Goal: Task Accomplishment & Management: Complete application form

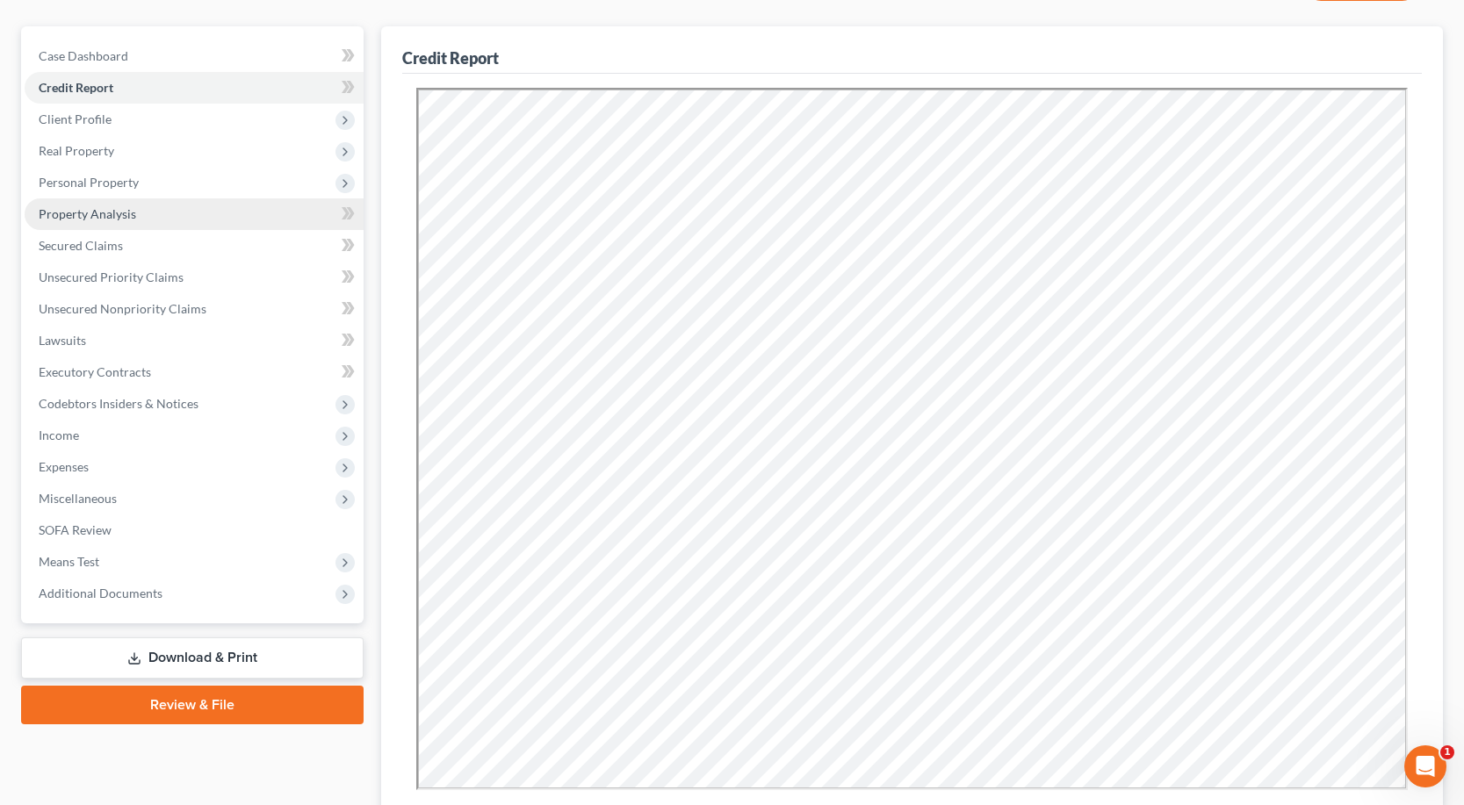
scroll to position [176, 0]
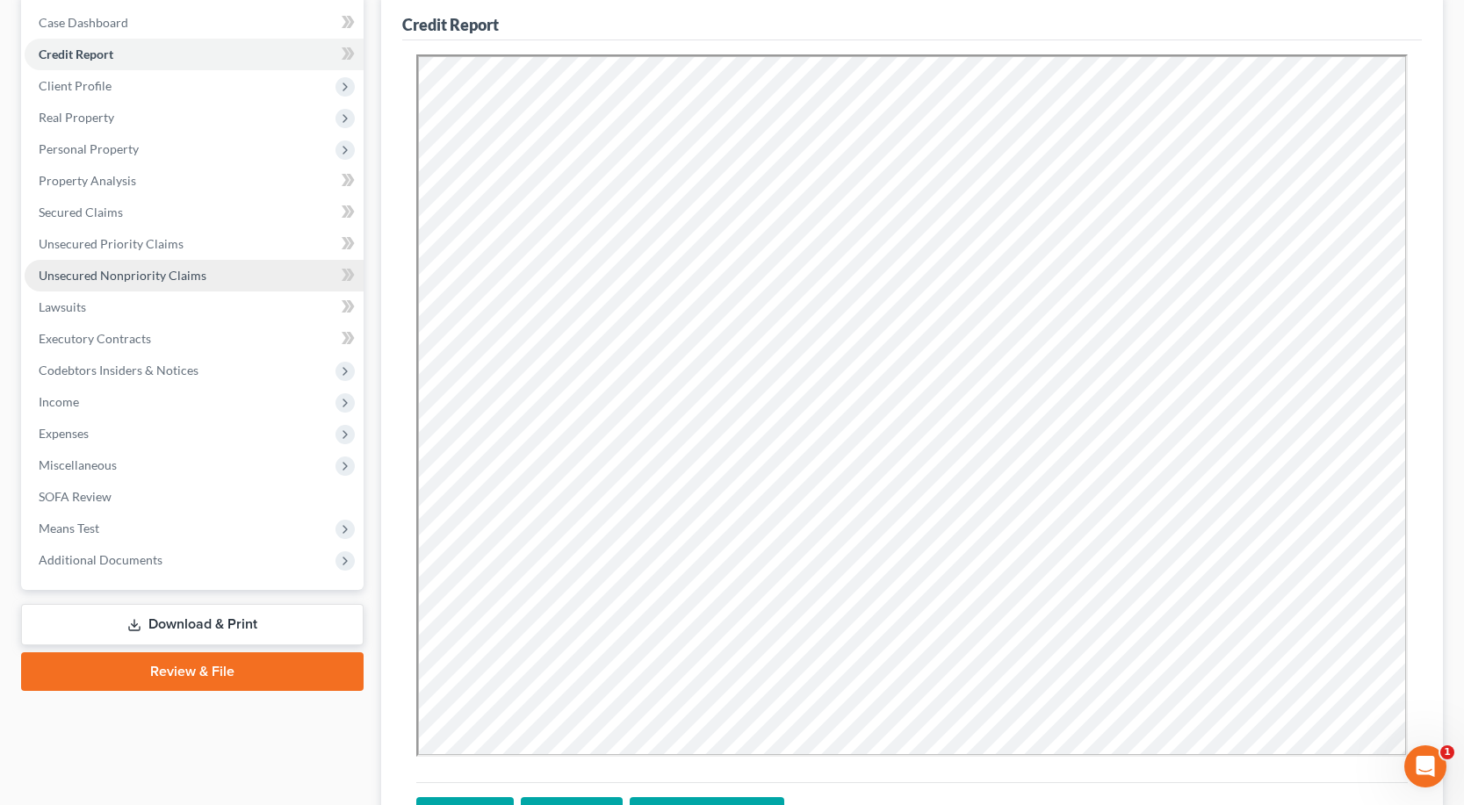
click at [103, 272] on span "Unsecured Nonpriority Claims" at bounding box center [123, 275] width 168 height 15
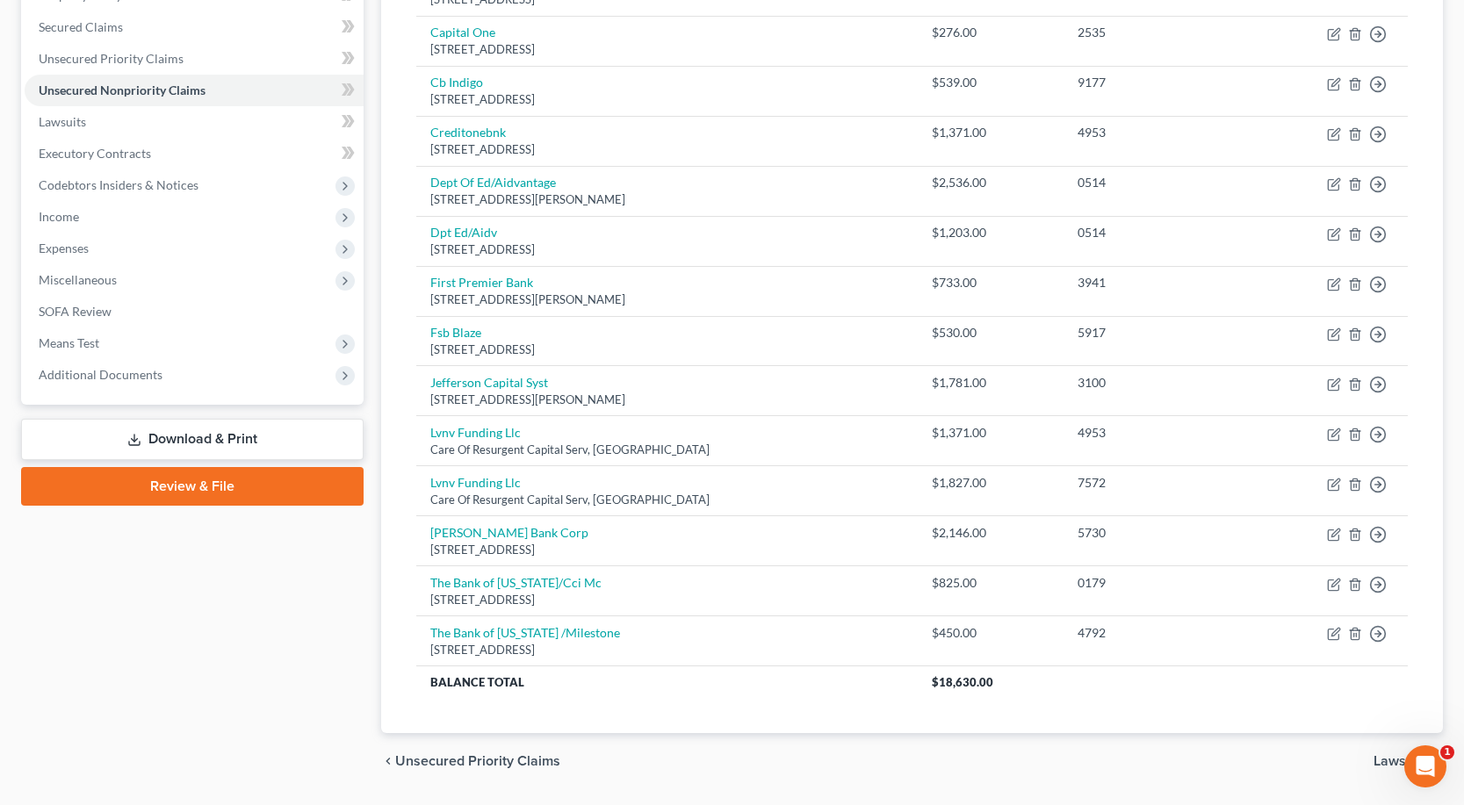
scroll to position [412, 0]
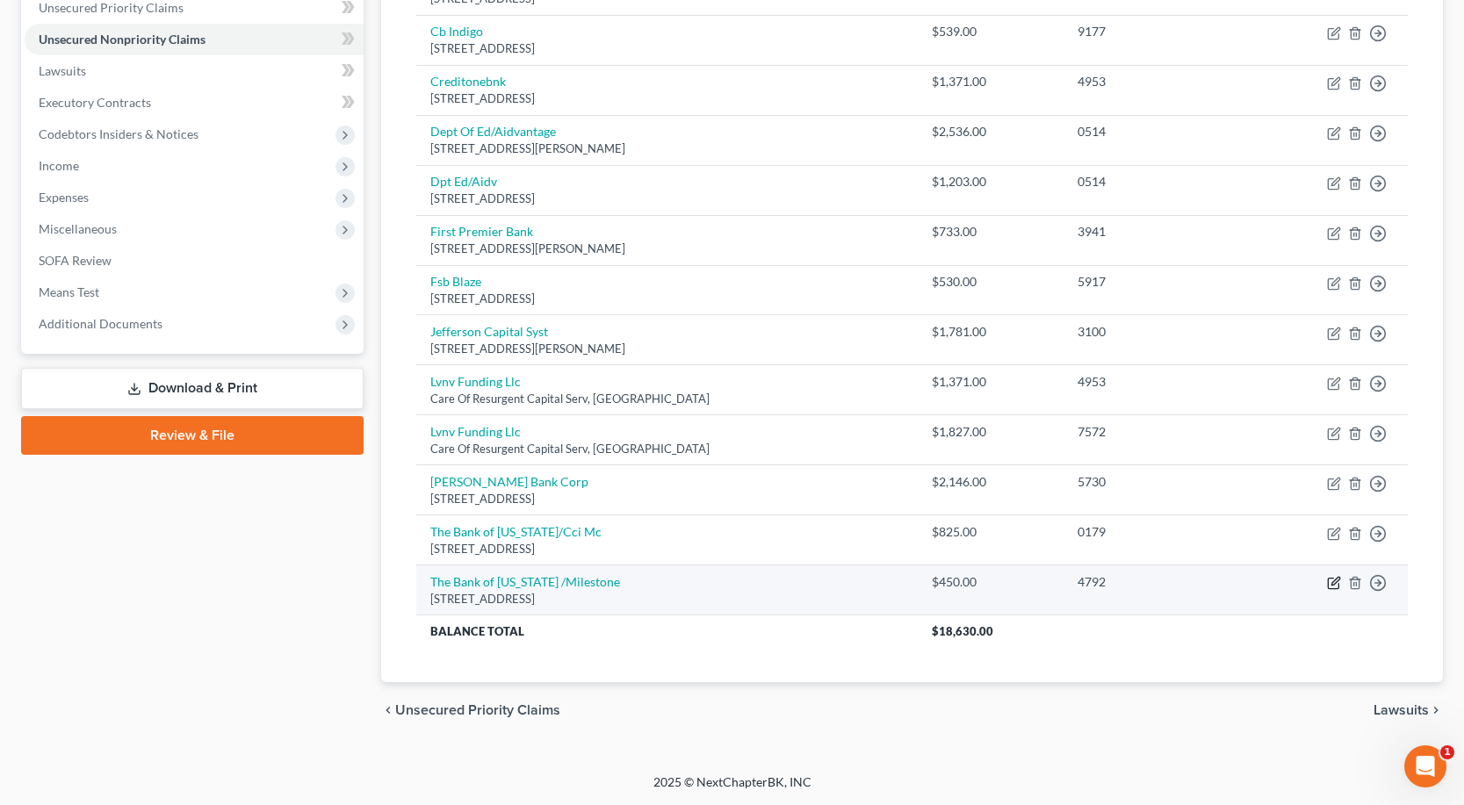
click at [1334, 585] on icon "button" at bounding box center [1335, 582] width 8 height 8
select select "38"
select select "2"
select select "0"
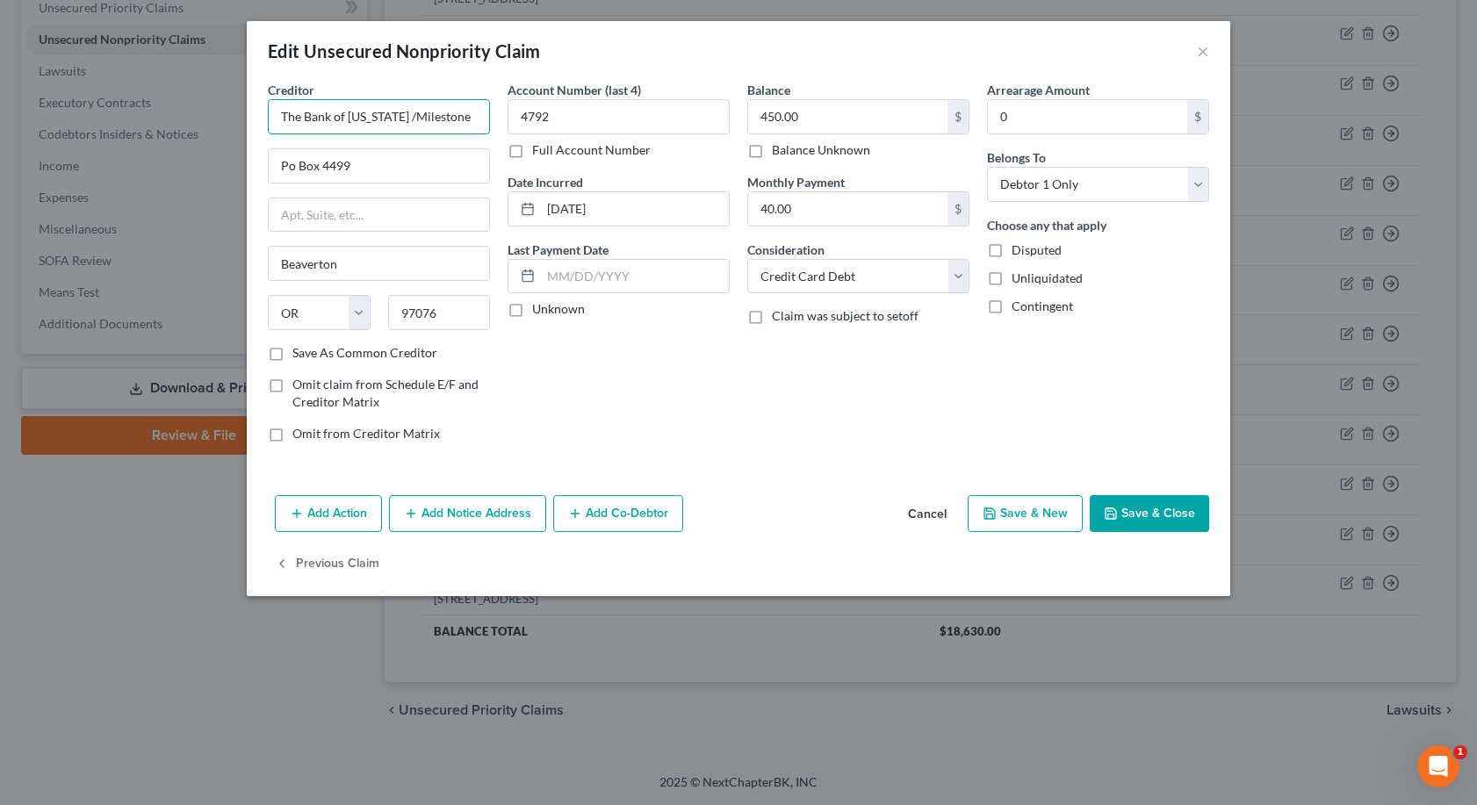
click at [394, 115] on input "The Bank of [US_STATE] /Milestone" at bounding box center [379, 116] width 222 height 35
type input "Tbon /Milestone"
click at [1173, 512] on button "Save & Close" at bounding box center [1149, 513] width 119 height 37
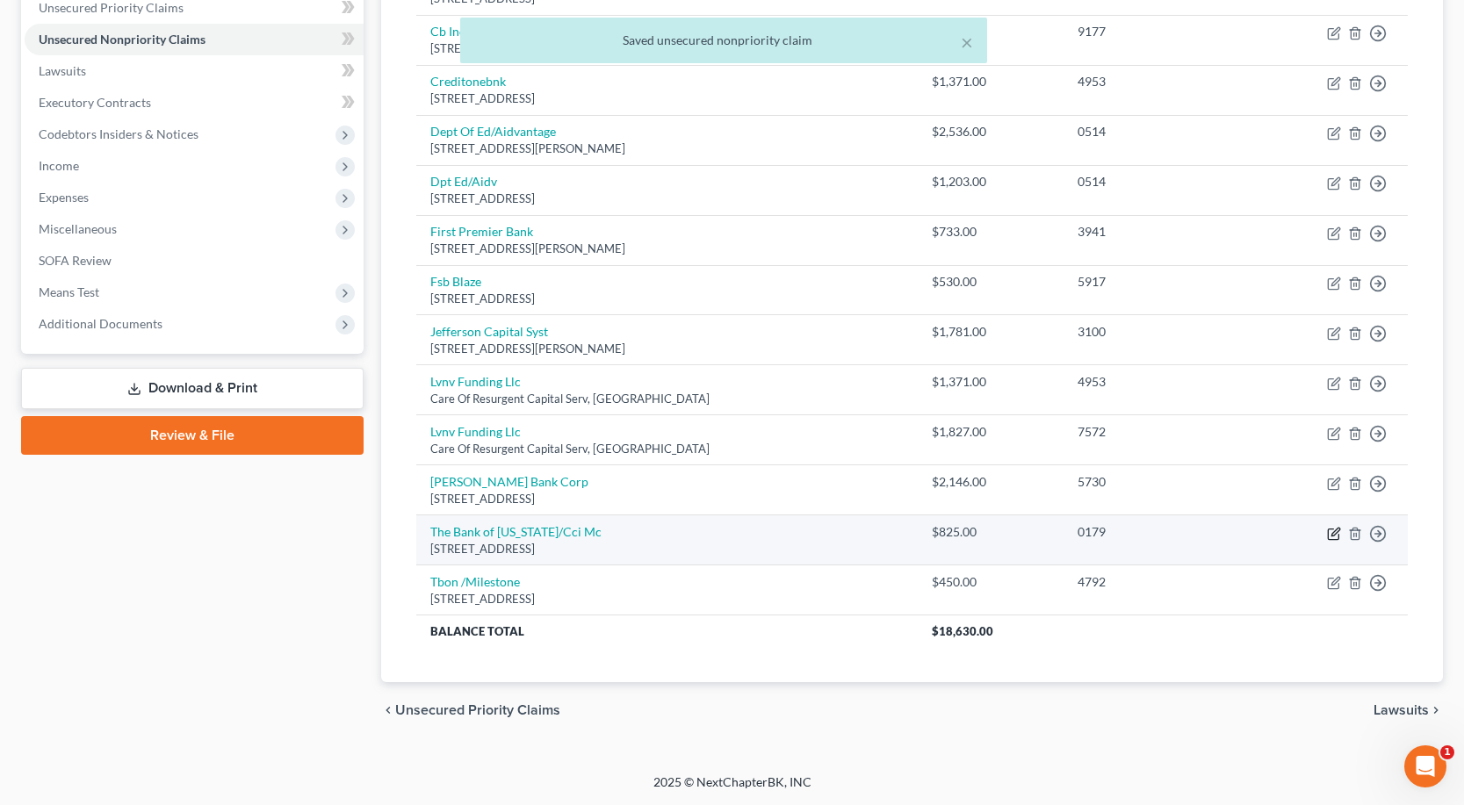
click at [1330, 534] on icon "button" at bounding box center [1334, 534] width 14 height 14
select select "38"
select select "2"
select select "0"
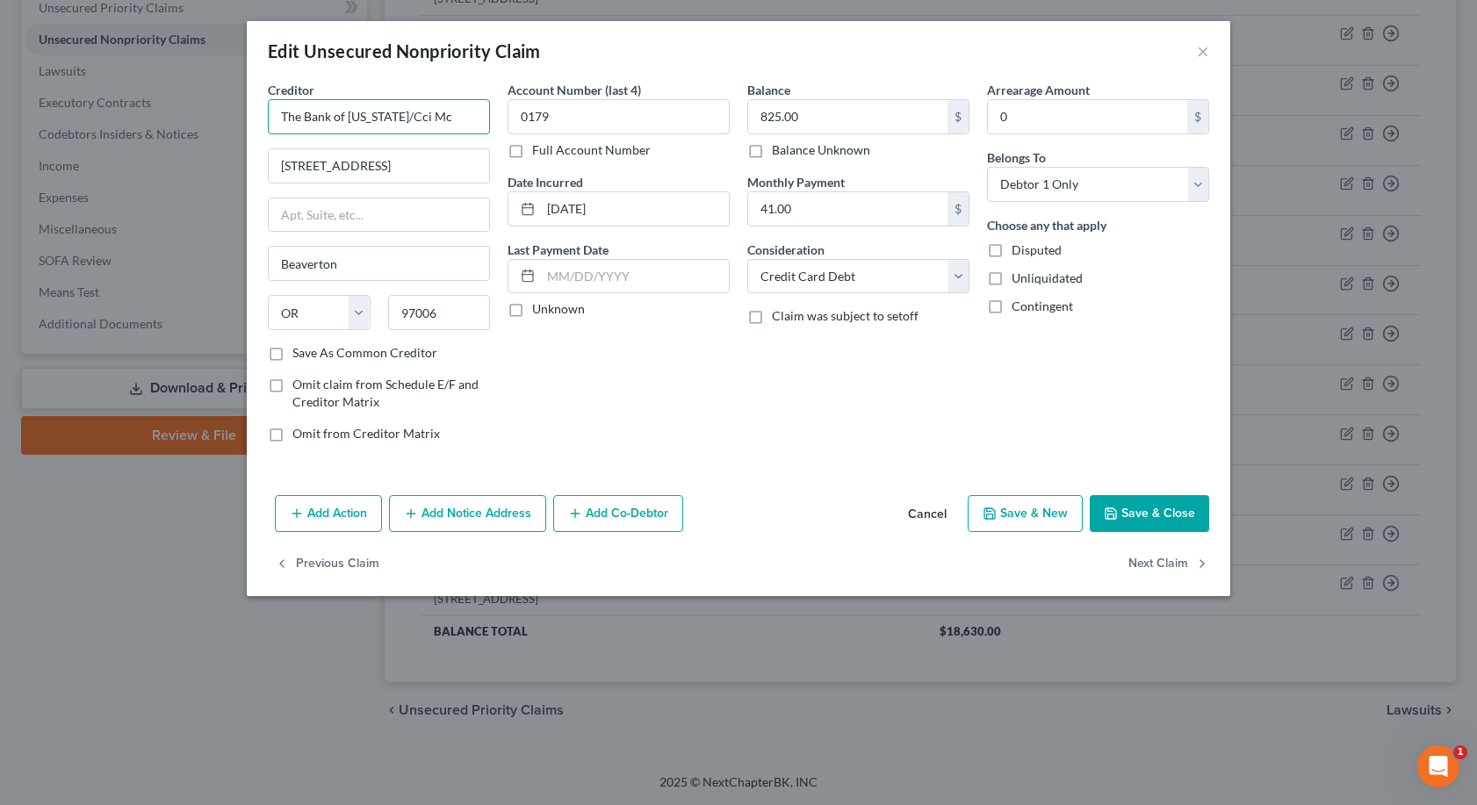
click at [393, 115] on input "The Bank of [US_STATE]/Cci Mc" at bounding box center [379, 116] width 222 height 35
type input "Tbon/Cci Mc"
click at [1128, 511] on button "Save & Close" at bounding box center [1149, 513] width 119 height 37
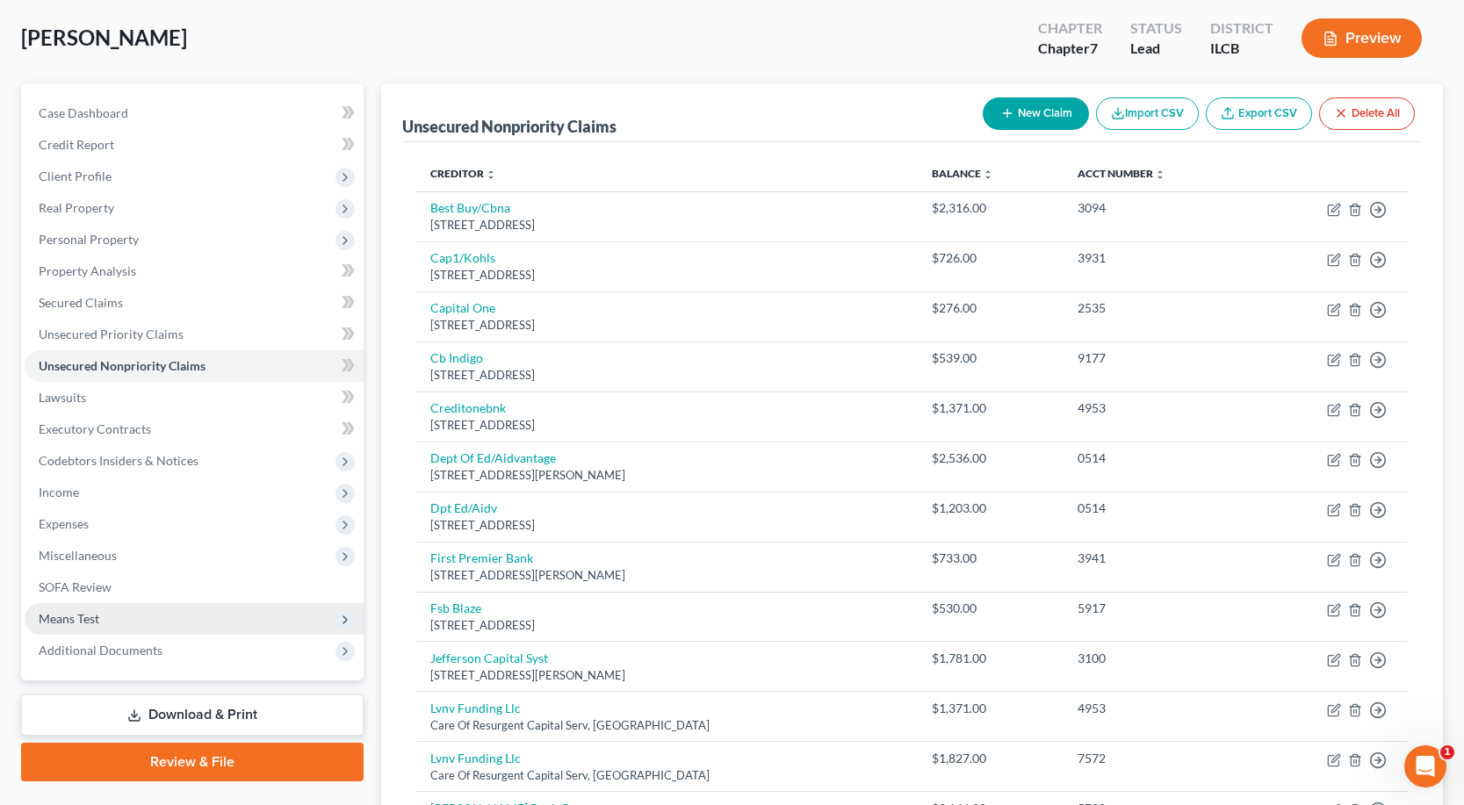
scroll to position [61, 0]
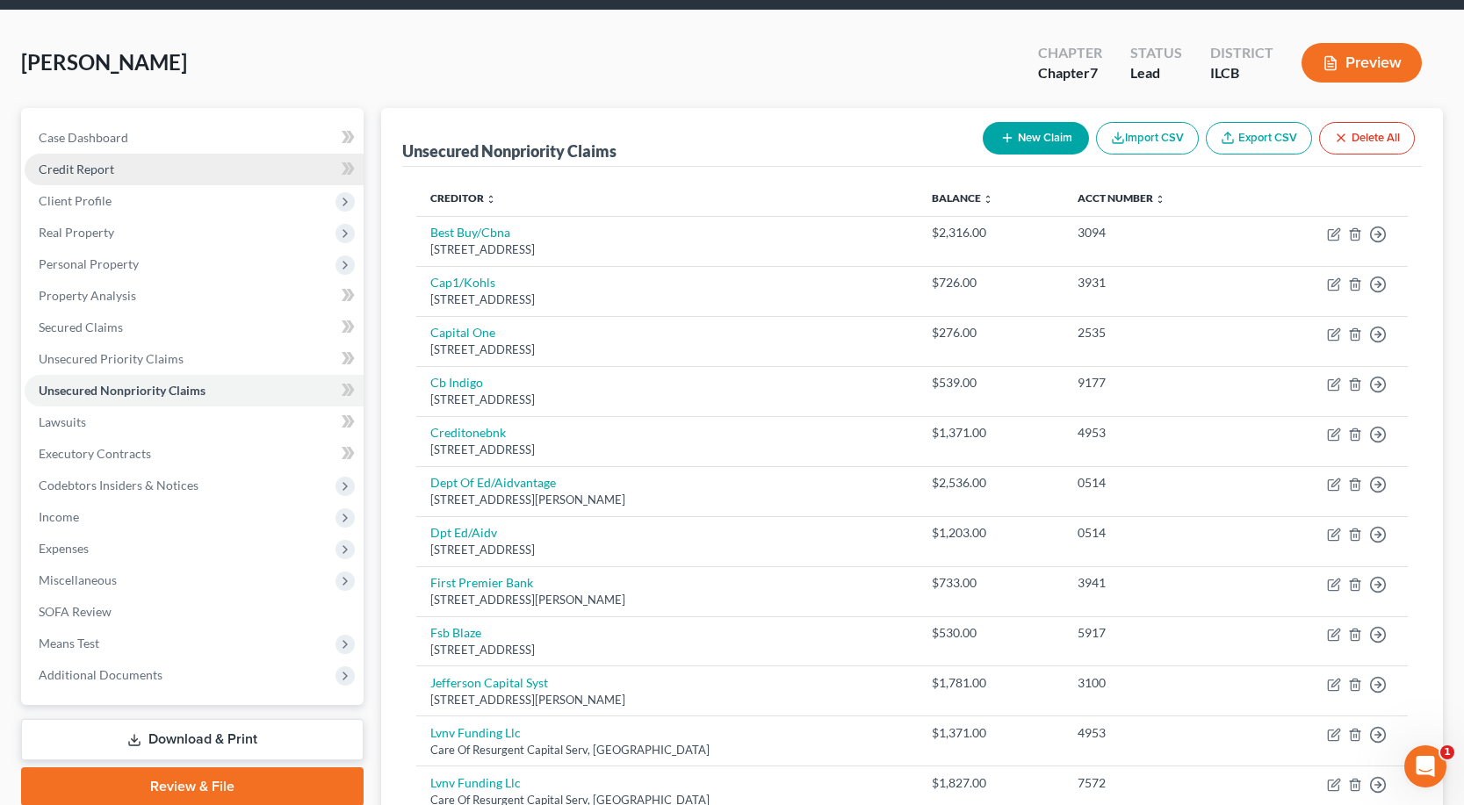
click at [143, 173] on link "Credit Report" at bounding box center [194, 170] width 339 height 32
